Goal: Check status: Check status

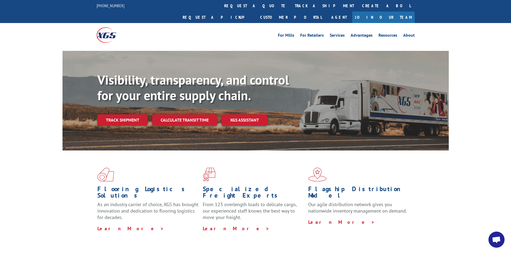
drag, startPoint x: 113, startPoint y: 106, endPoint x: 127, endPoint y: 101, distance: 14.1
click at [114, 114] on link "Track shipment" at bounding box center [122, 119] width 50 height 11
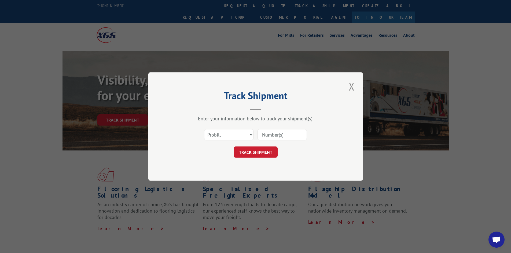
click at [255, 135] on div "Select category... Probill BOL PO" at bounding box center [255, 135] width 161 height 18
click at [235, 135] on select "Select category... Probill BOL PO" at bounding box center [228, 134] width 49 height 11
select select "bol"
click at [204, 129] on select "Select category... Probill BOL PO" at bounding box center [228, 134] width 49 height 11
click at [269, 136] on input at bounding box center [281, 134] width 49 height 11
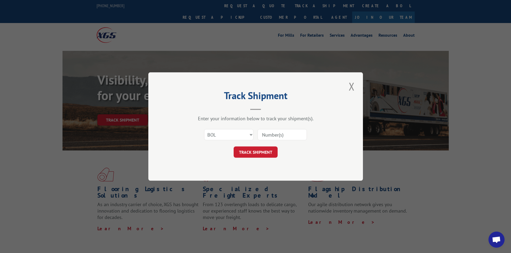
paste input "63515682"
type input "63515682"
click at [233, 147] on button "TRACK SHIPMENT" at bounding box center [255, 152] width 44 height 11
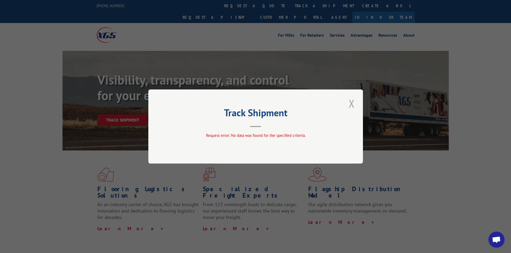
click at [353, 103] on button "Close modal" at bounding box center [351, 103] width 9 height 15
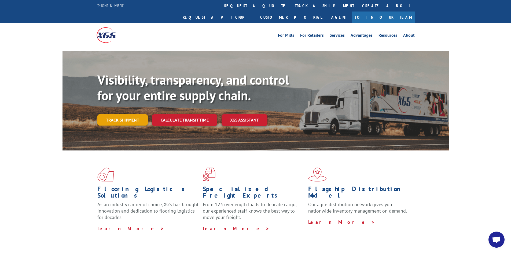
click at [128, 114] on link "Track shipment" at bounding box center [122, 119] width 50 height 11
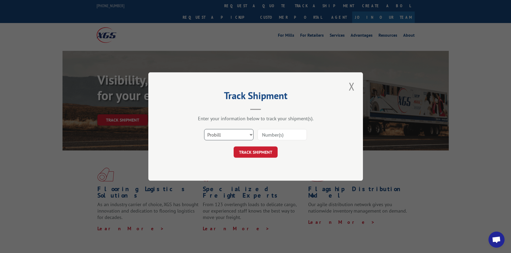
drag, startPoint x: 242, startPoint y: 134, endPoint x: 237, endPoint y: 134, distance: 4.3
click at [241, 134] on select "Select category... Probill BOL PO" at bounding box center [228, 134] width 49 height 11
select select "po"
click at [204, 129] on select "Select category... Probill BOL PO" at bounding box center [228, 134] width 49 height 11
click at [279, 137] on input at bounding box center [281, 134] width 49 height 11
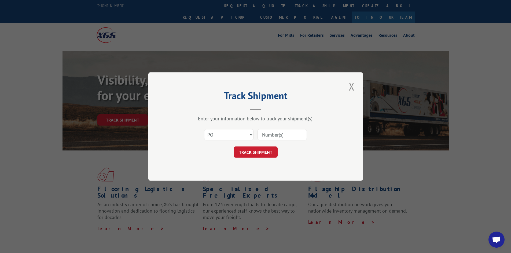
paste input "63515682"
type input "63515682"
click at [233, 147] on button "TRACK SHIPMENT" at bounding box center [255, 152] width 44 height 11
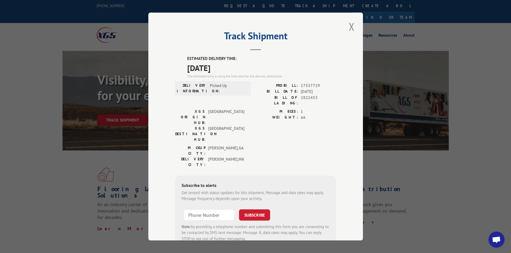
click at [343, 119] on div "Track Shipment ESTIMATED DELIVERY TIME: [DATE] The estimated time is using the …" at bounding box center [255, 127] width 214 height 228
click at [349, 27] on button "Close modal" at bounding box center [351, 26] width 9 height 15
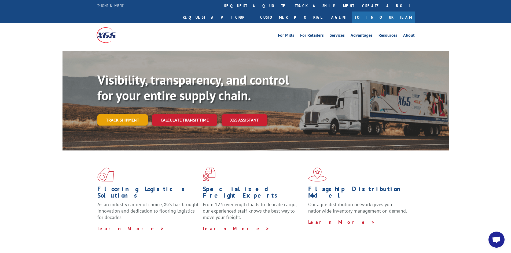
click at [126, 114] on link "Track shipment" at bounding box center [122, 119] width 50 height 11
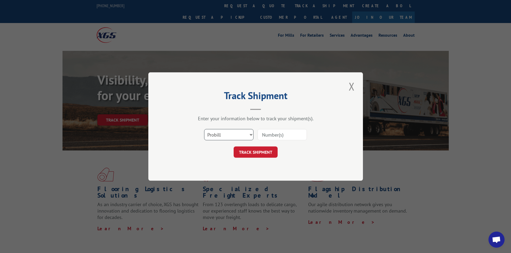
click at [240, 138] on select "Select category... Probill BOL PO" at bounding box center [228, 134] width 49 height 11
select select "po"
click at [204, 129] on select "Select category... Probill BOL PO" at bounding box center [228, 134] width 49 height 11
click at [279, 130] on input at bounding box center [281, 134] width 49 height 11
paste input "63515637"
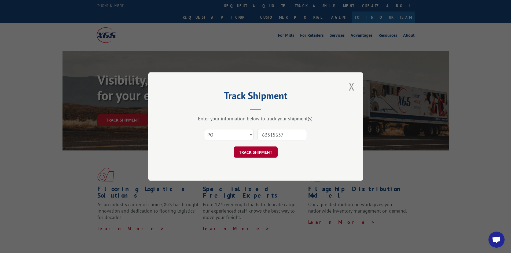
type input "63515637"
click at [261, 151] on button "TRACK SHIPMENT" at bounding box center [255, 152] width 44 height 11
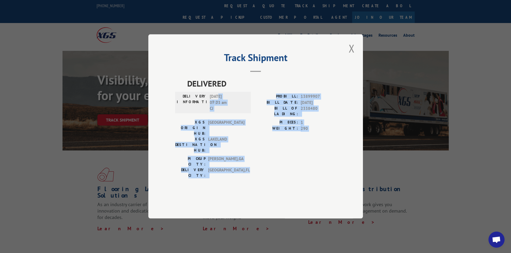
drag, startPoint x: 230, startPoint y: 116, endPoint x: 318, endPoint y: 170, distance: 103.8
click at [318, 170] on div "DELIVERED DELIVERY INFORMATION: [DATE] 07:23 am [PERSON_NAME]: 13899907 BILL DA…" at bounding box center [255, 137] width 161 height 118
click at [263, 160] on div "PICKUP CITY: [GEOGRAPHIC_DATA] , [GEOGRAPHIC_DATA]: [GEOGRAPHIC_DATA] , [GEOGRA…" at bounding box center [255, 168] width 161 height 25
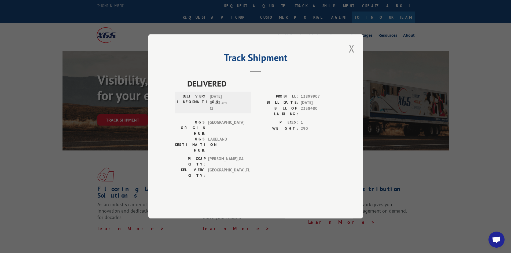
click at [214, 111] on span "[DATE] 07:23 am CJ" at bounding box center [228, 103] width 36 height 18
click at [236, 111] on span "[DATE] 07:23 am CJ" at bounding box center [228, 103] width 36 height 18
click at [350, 56] on button "Close modal" at bounding box center [351, 48] width 9 height 15
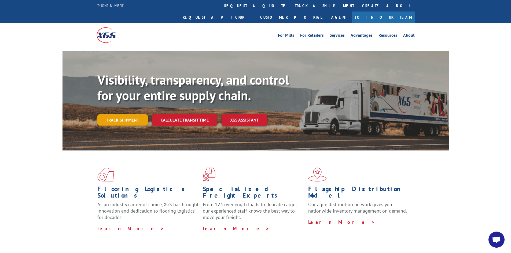
click at [121, 114] on link "Track shipment" at bounding box center [122, 119] width 50 height 11
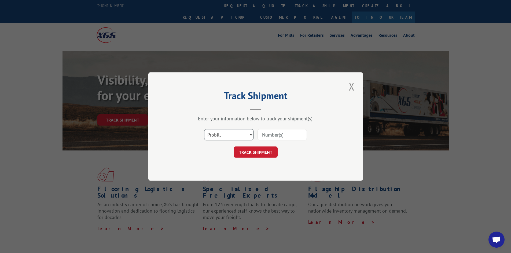
click at [232, 134] on select "Select category... Probill BOL PO" at bounding box center [228, 134] width 49 height 11
select select "bol"
click at [204, 129] on select "Select category... Probill BOL PO" at bounding box center [228, 134] width 49 height 11
click at [277, 135] on input at bounding box center [281, 134] width 49 height 11
click at [262, 132] on input at bounding box center [281, 134] width 49 height 11
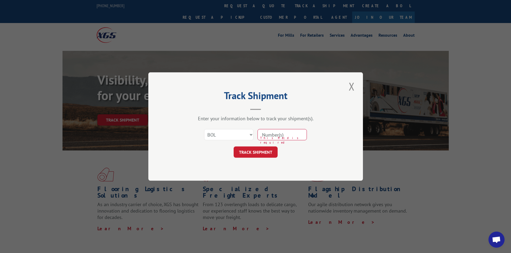
paste input "4883314"
type input "4883314"
click at [261, 155] on button "TRACK SHIPMENT" at bounding box center [255, 152] width 44 height 11
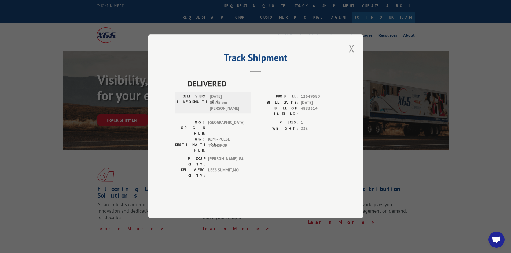
drag, startPoint x: 208, startPoint y: 109, endPoint x: 240, endPoint y: 113, distance: 31.9
click at [240, 112] on div "DELIVERY INFORMATION: [DATE] 03:45 pm [PERSON_NAME]" at bounding box center [213, 103] width 72 height 18
click at [250, 114] on div "DELIVERY INFORMATION: [DATE] 03:45 pm [PERSON_NAME]" at bounding box center [213, 102] width 76 height 21
drag, startPoint x: 234, startPoint y: 126, endPoint x: 205, endPoint y: 128, distance: 29.6
click at [205, 114] on div "DELIVERY INFORMATION: [DATE] 03:45 pm [PERSON_NAME]" at bounding box center [213, 102] width 76 height 21
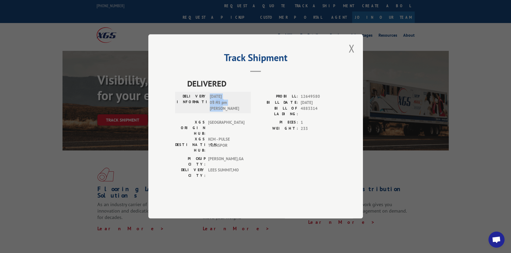
click at [246, 112] on div "DELIVERY INFORMATION: [DATE] 03:45 pm [PERSON_NAME]" at bounding box center [213, 103] width 72 height 18
click at [351, 56] on button "Close modal" at bounding box center [351, 48] width 9 height 15
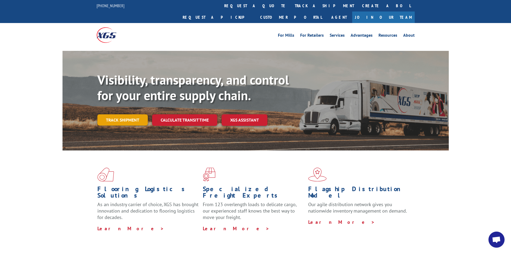
click at [119, 114] on link "Track shipment" at bounding box center [122, 119] width 50 height 11
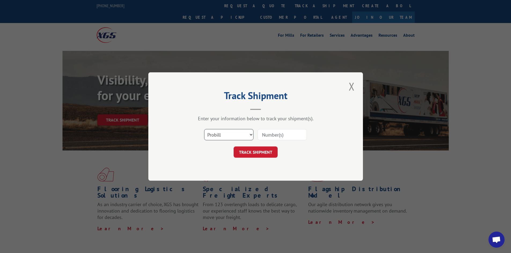
click at [222, 135] on select "Select category... Probill BOL PO" at bounding box center [228, 134] width 49 height 11
select select "bol"
click at [204, 129] on select "Select category... Probill BOL PO" at bounding box center [228, 134] width 49 height 11
click at [263, 139] on input at bounding box center [281, 134] width 49 height 11
paste input "4835990"
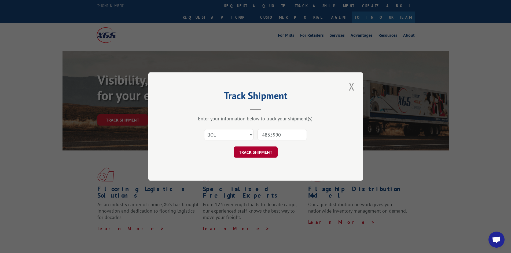
type input "4835990"
click at [247, 153] on button "TRACK SHIPMENT" at bounding box center [255, 152] width 44 height 11
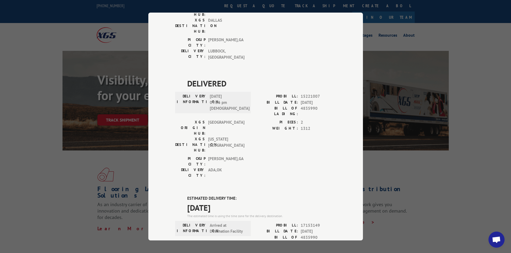
scroll to position [161, 0]
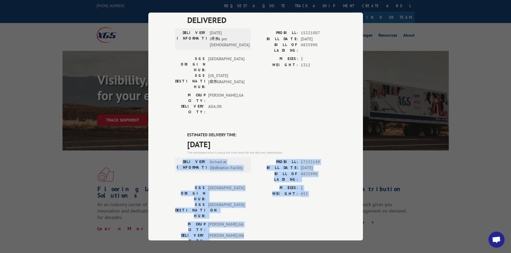
drag, startPoint x: 231, startPoint y: 143, endPoint x: 177, endPoint y: 94, distance: 73.4
click at [179, 132] on div "ESTIMATED DELIVERY TIME: [DATE] The estimated time is using the time zone for t…" at bounding box center [255, 228] width 161 height 193
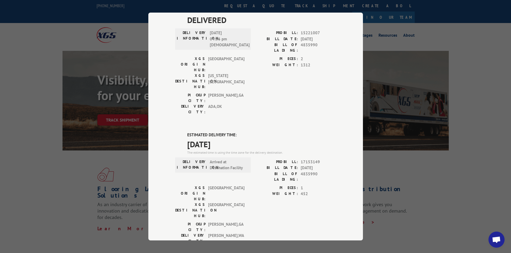
click at [160, 76] on div "Track Shipment DELIVERED DELIVERY INFORMATION: PROBILL: 7687372 BILL DATE: [DAT…" at bounding box center [255, 127] width 214 height 228
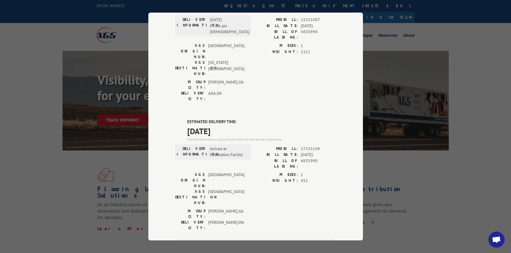
scroll to position [187, 0]
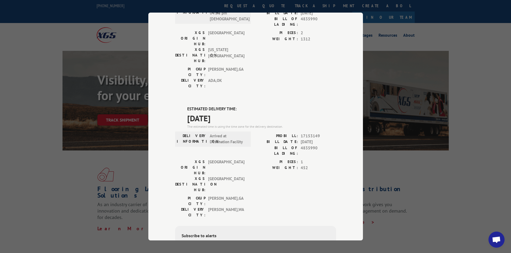
click at [123, 150] on div "Track Shipment DELIVERED DELIVERY INFORMATION: PROBILL: 7687372 BILL DATE: [DAT…" at bounding box center [255, 126] width 511 height 253
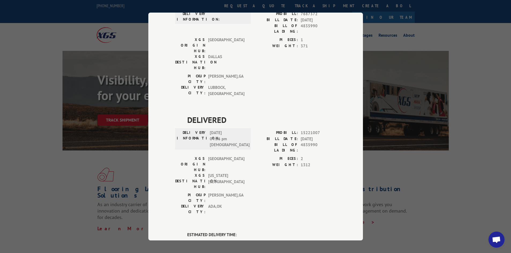
scroll to position [0, 0]
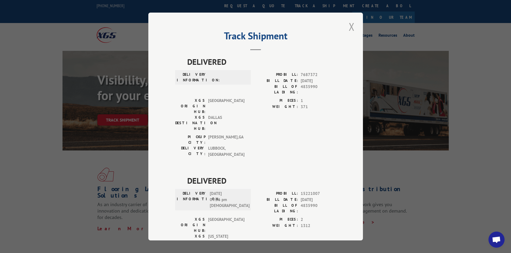
click at [348, 26] on button "Close modal" at bounding box center [351, 26] width 9 height 15
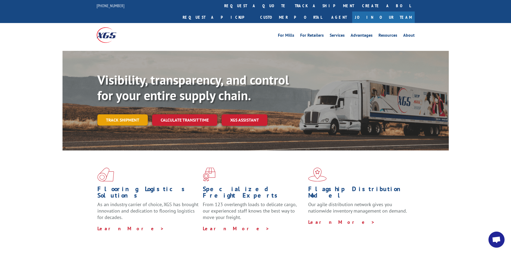
click at [125, 114] on link "Track shipment" at bounding box center [122, 119] width 50 height 11
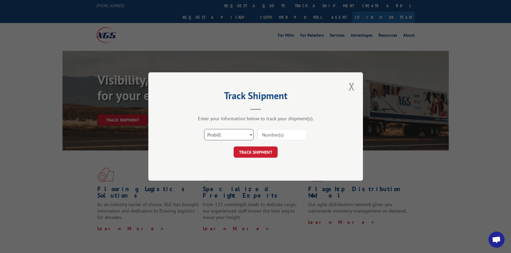
drag, startPoint x: 216, startPoint y: 134, endPoint x: 216, endPoint y: 137, distance: 2.7
click at [216, 134] on select "Select category... Probill BOL PO" at bounding box center [228, 134] width 49 height 11
select select "po"
click at [204, 129] on select "Select category... Probill BOL PO" at bounding box center [228, 134] width 49 height 11
drag, startPoint x: 274, startPoint y: 122, endPoint x: 276, endPoint y: 129, distance: 7.1
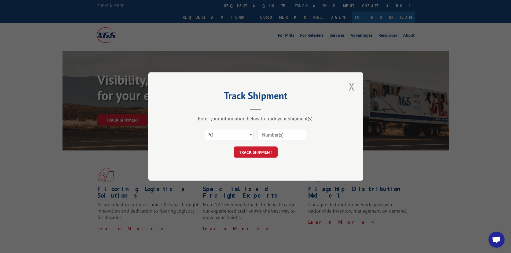
click at [275, 124] on div "Enter your information below to track your shipment(s). Select category... Prob…" at bounding box center [255, 137] width 161 height 42
click at [273, 133] on input at bounding box center [281, 134] width 49 height 11
type input "63515629"
click at [233, 147] on button "TRACK SHIPMENT" at bounding box center [255, 152] width 44 height 11
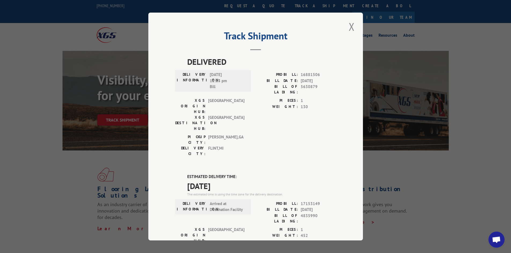
click at [328, 180] on span "[DATE]" at bounding box center [261, 186] width 149 height 12
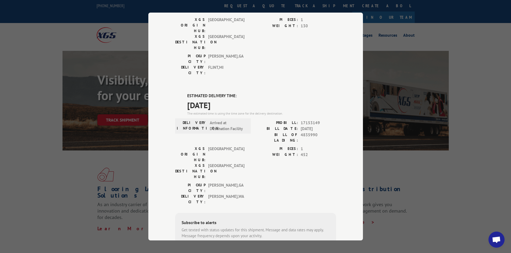
scroll to position [101, 0]
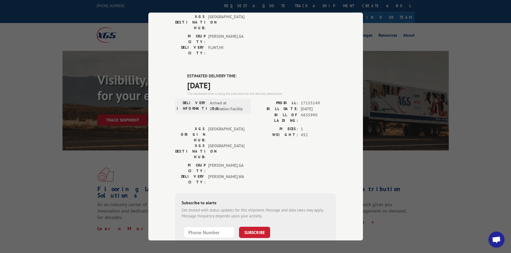
click at [266, 126] on div "PIECES: 1 WEIGHT: 452" at bounding box center [295, 144] width 80 height 36
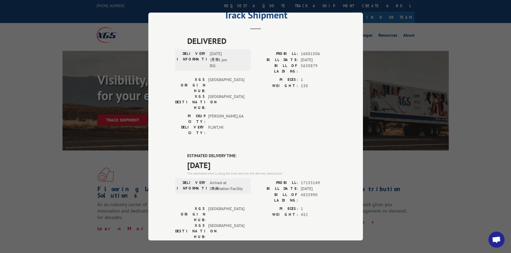
scroll to position [20, 0]
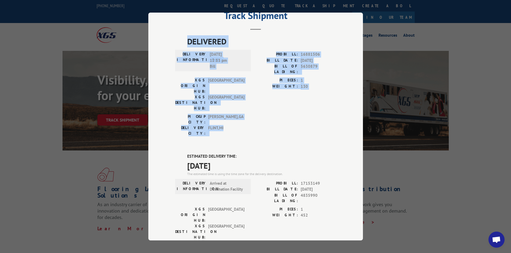
drag, startPoint x: 179, startPoint y: 38, endPoint x: 257, endPoint y: 113, distance: 108.2
click at [257, 113] on div "DELIVERED DELIVERY INFORMATION: [DATE] 12:13 pm [PERSON_NAME]: 16881506 BILL DA…" at bounding box center [255, 197] width 161 height 325
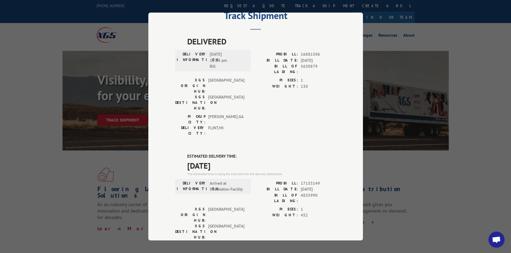
click at [267, 154] on label "ESTIMATED DELIVERY TIME:" at bounding box center [261, 157] width 149 height 6
click at [248, 207] on div "XGS ORIGIN HUB: TUNNEL HILL XGS DESTINATION HUB: [GEOGRAPHIC_DATA] PIECES: 1 WE…" at bounding box center [255, 225] width 161 height 36
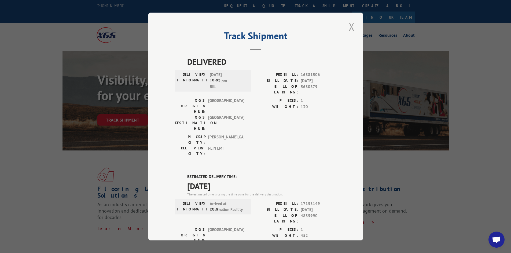
click at [351, 25] on button "Close modal" at bounding box center [351, 26] width 9 height 15
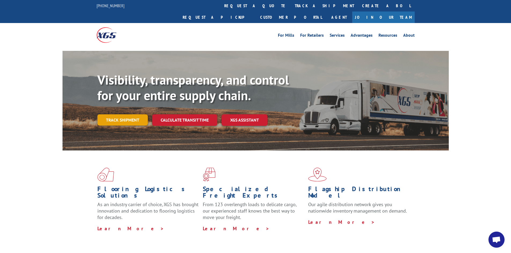
click at [117, 114] on link "Track shipment" at bounding box center [122, 119] width 50 height 11
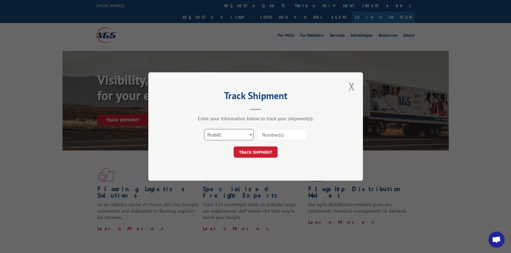
drag, startPoint x: 225, startPoint y: 132, endPoint x: 224, endPoint y: 138, distance: 6.7
click at [225, 132] on select "Select category... Probill BOL PO" at bounding box center [228, 134] width 49 height 11
select select "bol"
click at [204, 129] on select "Select category... Probill BOL PO" at bounding box center [228, 134] width 49 height 11
click at [269, 130] on input at bounding box center [281, 134] width 49 height 11
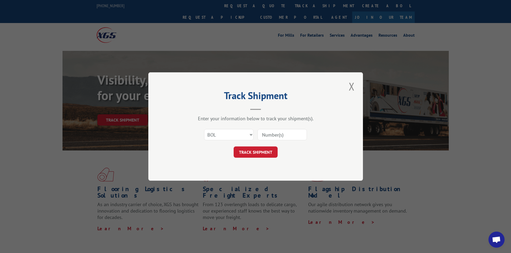
paste input "4913950"
type input "4913950"
click at [256, 151] on button "TRACK SHIPMENT" at bounding box center [255, 152] width 44 height 11
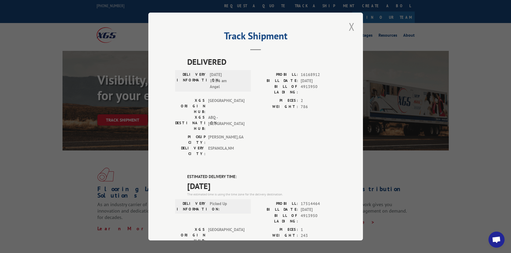
click at [349, 28] on button "Close modal" at bounding box center [351, 26] width 9 height 15
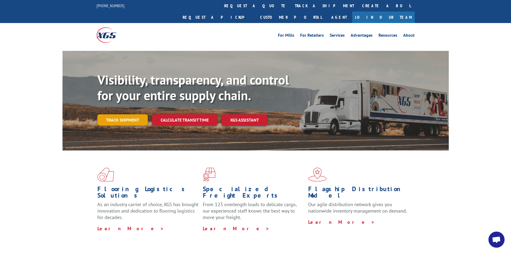
click at [110, 114] on link "Track shipment" at bounding box center [122, 119] width 50 height 11
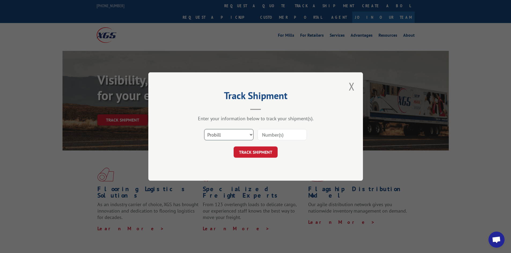
click at [218, 134] on select "Select category... Probill BOL PO" at bounding box center [228, 134] width 49 height 11
select select "po"
click at [204, 129] on select "Select category... Probill BOL PO" at bounding box center [228, 134] width 49 height 11
click at [265, 136] on input at bounding box center [281, 134] width 49 height 11
paste input "63515588"
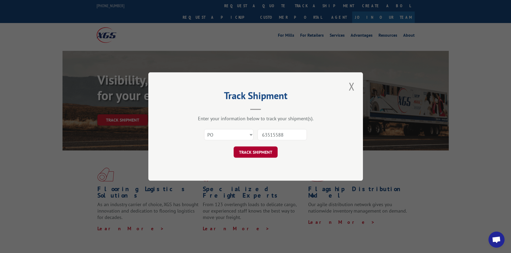
type input "63515588"
click at [253, 156] on button "TRACK SHIPMENT" at bounding box center [255, 152] width 44 height 11
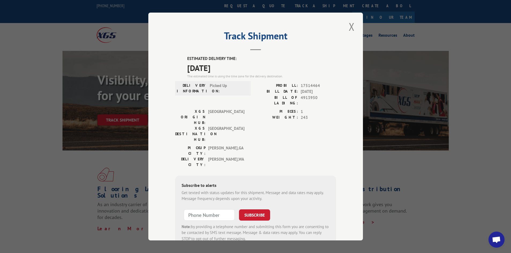
click at [263, 145] on div "PICKUP CITY: [GEOGRAPHIC_DATA] , [GEOGRAPHIC_DATA] DELIVERY CITY: [GEOGRAPHIC_D…" at bounding box center [255, 157] width 161 height 25
